Goal: Task Accomplishment & Management: Use online tool/utility

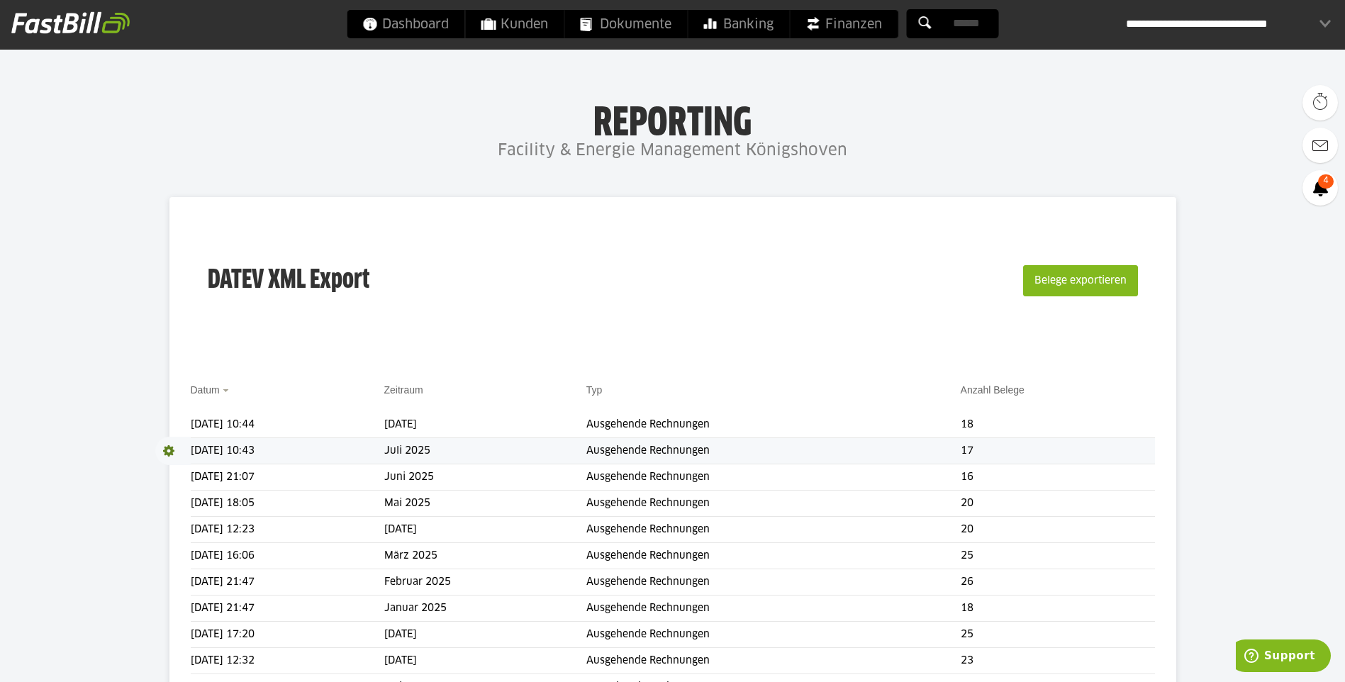
click at [516, 454] on td "Juli 2025" at bounding box center [485, 451] width 202 height 26
click at [437, 475] on td "Juni 2025" at bounding box center [485, 477] width 202 height 26
click at [445, 449] on td "Juli 2025" at bounding box center [485, 451] width 202 height 26
click at [953, 448] on td "Ausgehende Rechnungen" at bounding box center [773, 451] width 374 height 26
click at [952, 448] on td "Ausgehende Rechnungen" at bounding box center [773, 451] width 374 height 26
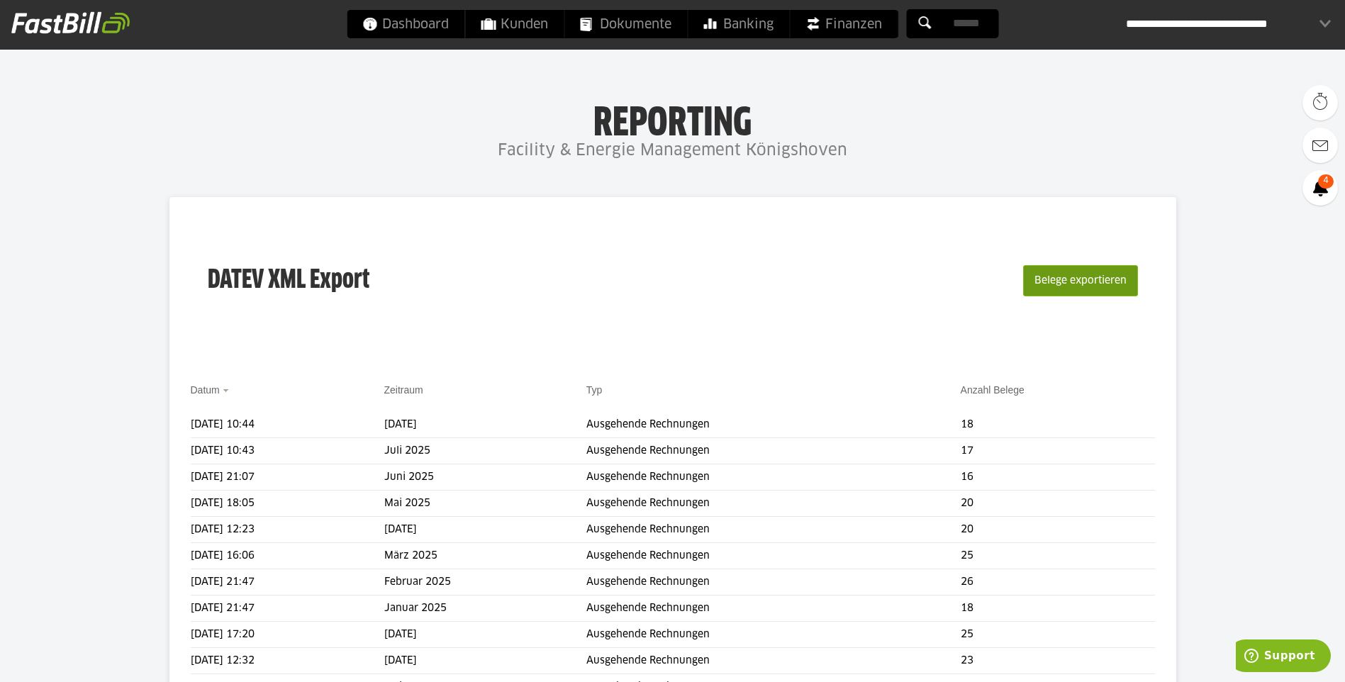
click at [1083, 291] on button "Belege exportieren" at bounding box center [1080, 280] width 115 height 31
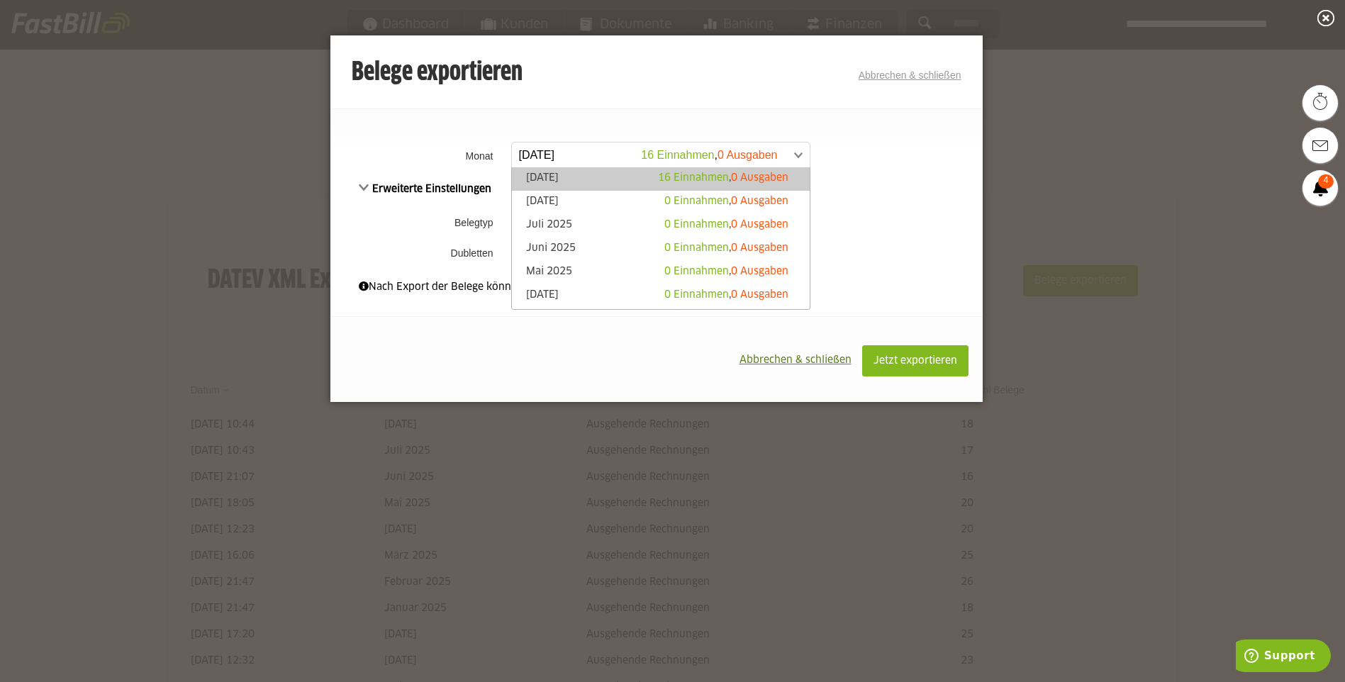
click at [595, 155] on span at bounding box center [654, 155] width 298 height 26
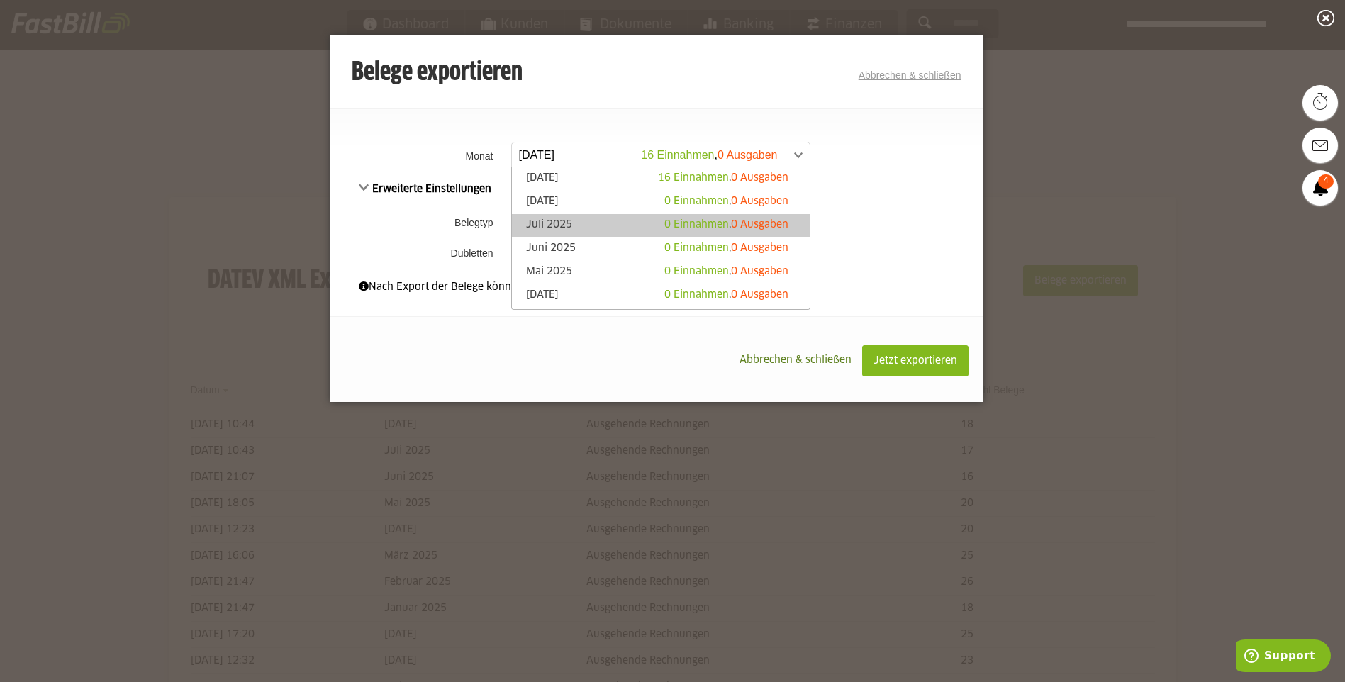
click at [571, 218] on link "[DATE] 0 Einnahmen , 0 Ausgaben" at bounding box center [661, 226] width 284 height 16
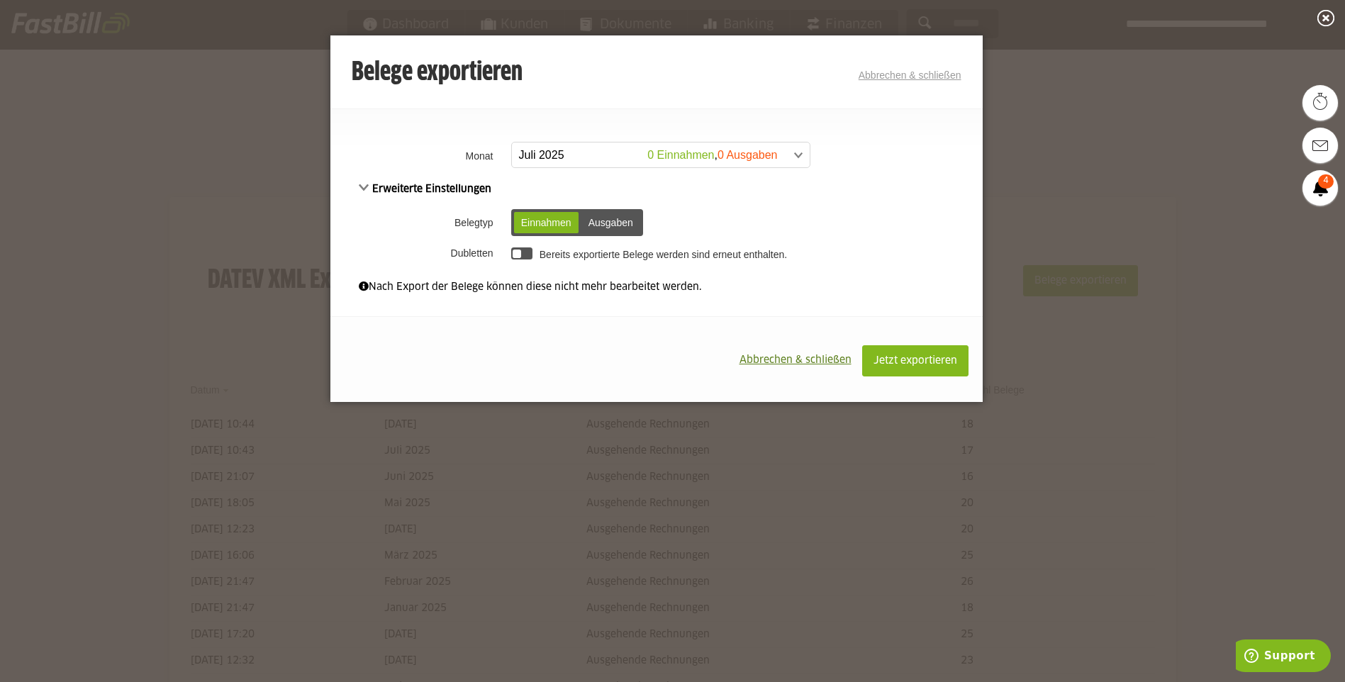
drag, startPoint x: 769, startPoint y: 213, endPoint x: 756, endPoint y: 201, distance: 18.1
click at [756, 201] on div "Erweiterte Einstellungen Belegtyp Einnahmen Ausgaben Einnahmen Ausgaben [GEOGRA…" at bounding box center [656, 223] width 652 height 84
click at [615, 221] on div "Ausgaben" at bounding box center [610, 222] width 59 height 21
click at [535, 224] on div "Einnahmen" at bounding box center [546, 222] width 65 height 21
click at [530, 343] on div "Jetzt exportieren Abbrechen & schließen" at bounding box center [656, 359] width 652 height 86
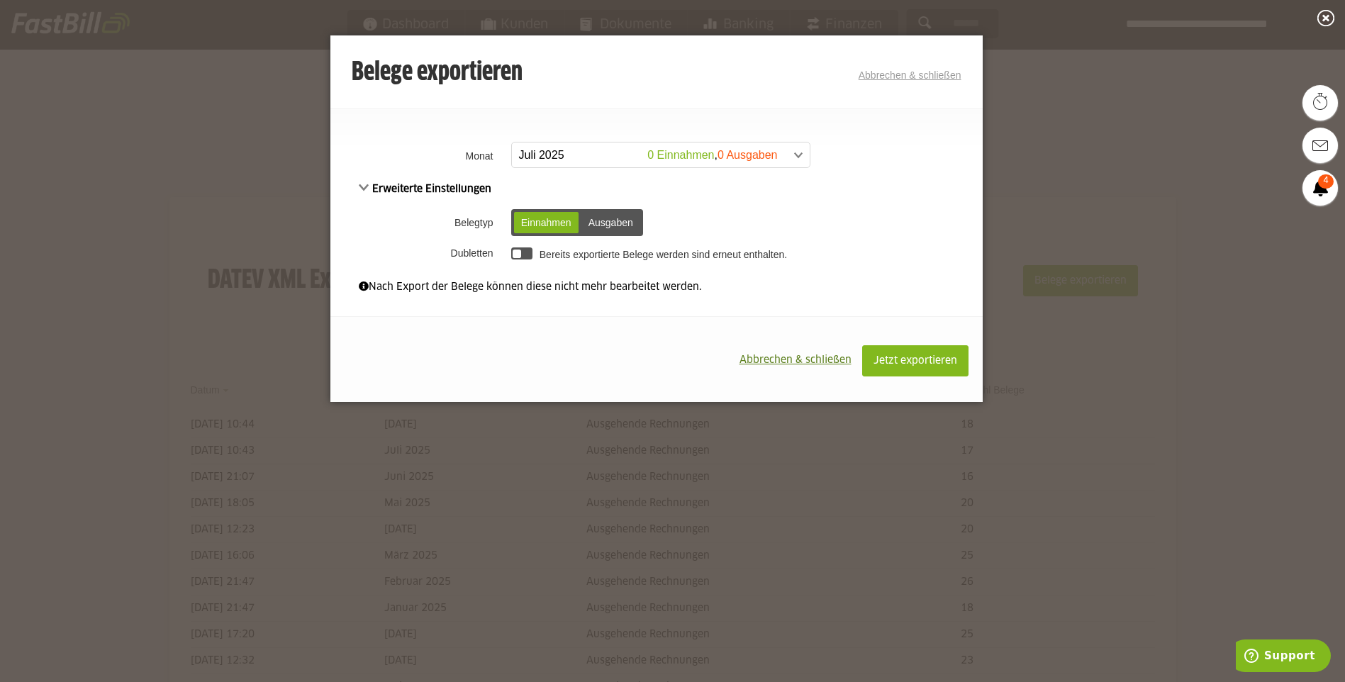
click at [847, 213] on td "Einnahmen Ausgaben Einnahmen Ausgaben" at bounding box center [745, 222] width 475 height 37
click at [902, 362] on span "Jetzt exportieren" at bounding box center [915, 361] width 84 height 10
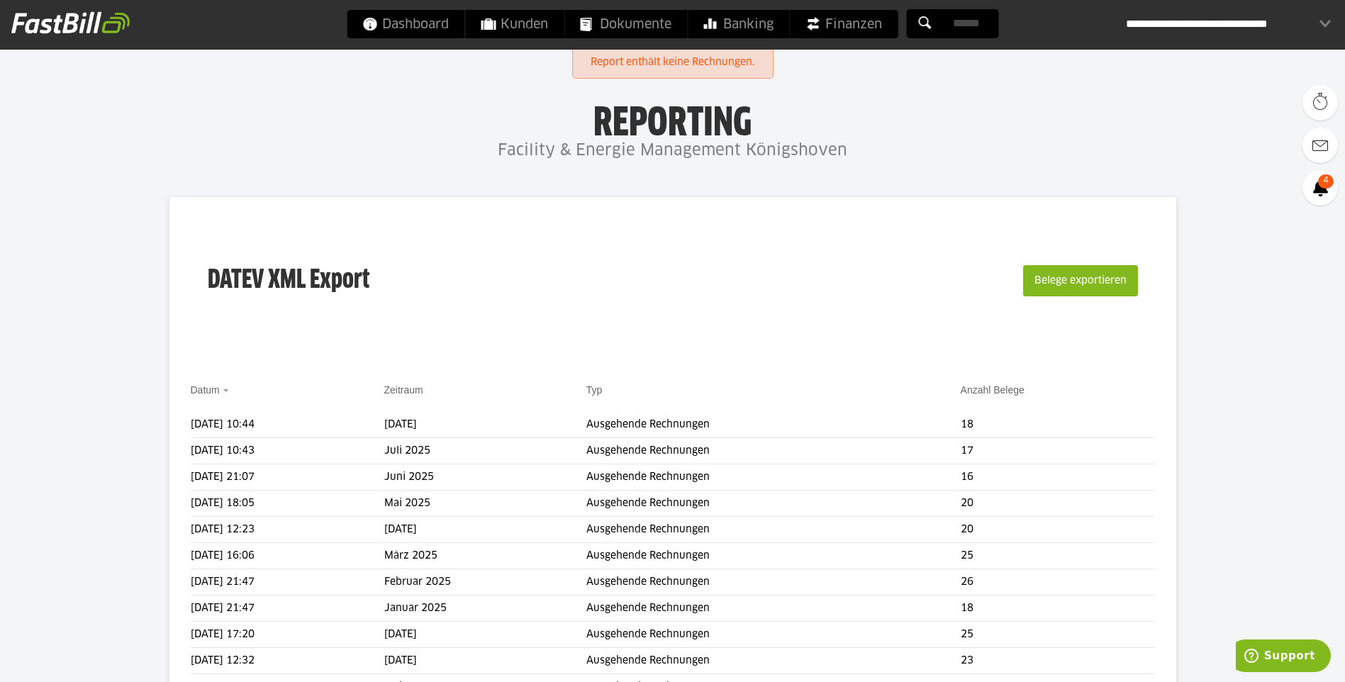
click at [970, 91] on body "Dashboard Kunden Dokumente Banking Finanzen Add-ons" at bounding box center [672, 470] width 1345 height 941
click at [1231, 27] on div "**********" at bounding box center [1228, 24] width 205 height 28
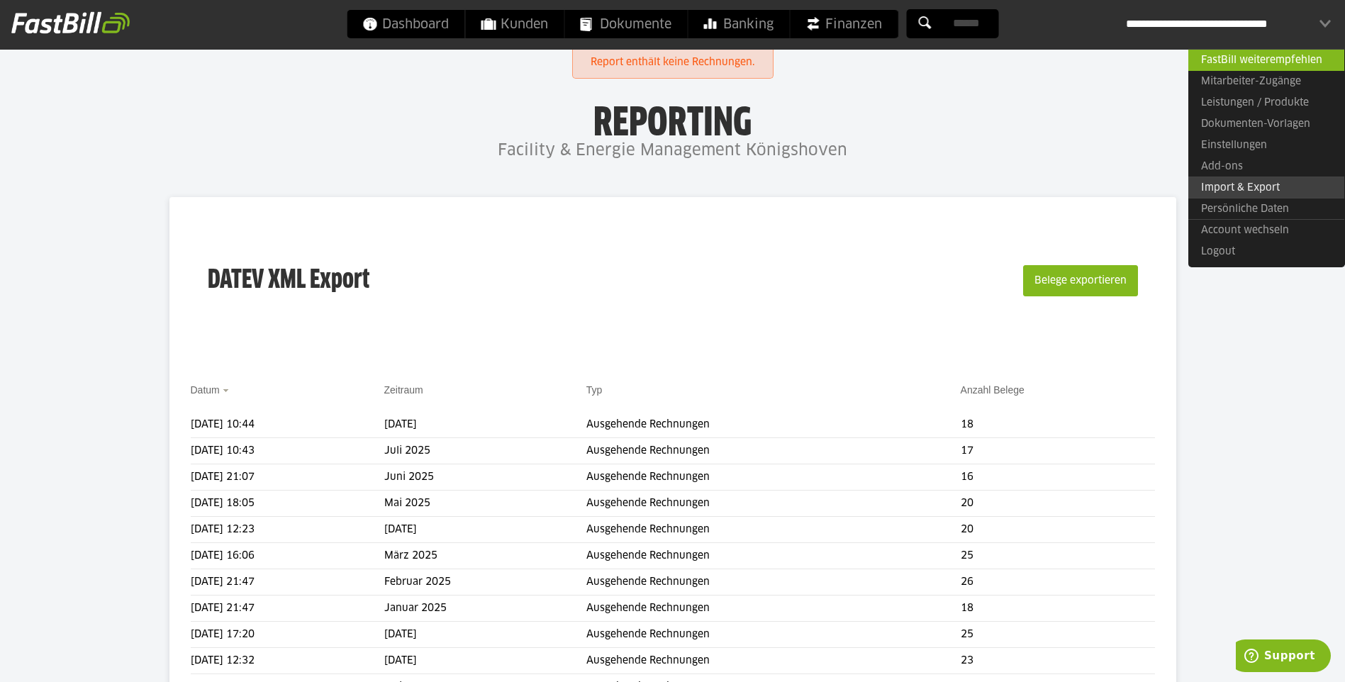
click at [1235, 184] on link "Import & Export" at bounding box center [1266, 188] width 156 height 22
